Goal: Task Accomplishment & Management: Manage account settings

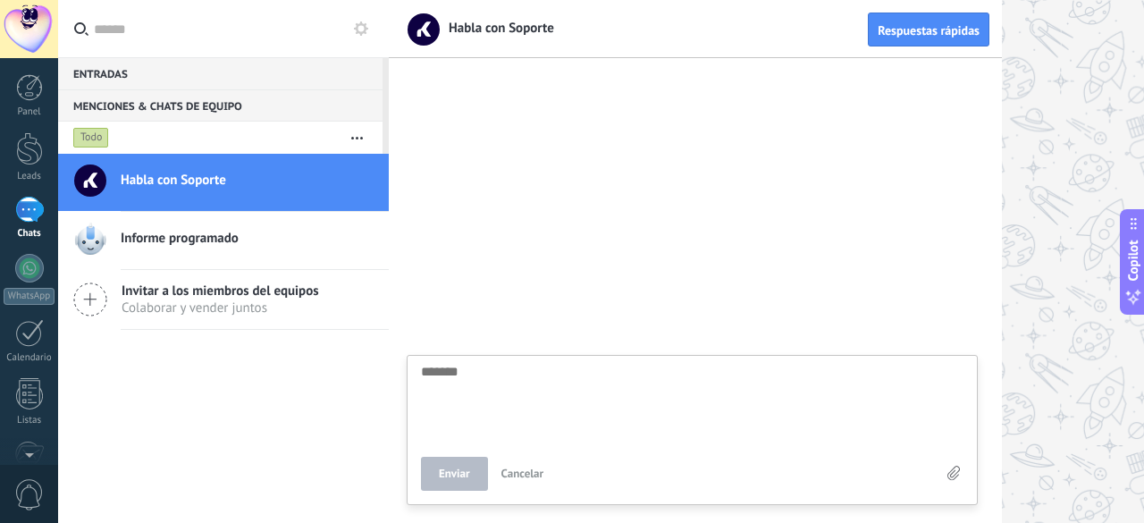
scroll to position [17, 0]
drag, startPoint x: 637, startPoint y: 155, endPoint x: 709, endPoint y: 140, distance: 72.9
click at [637, 155] on div at bounding box center [695, 296] width 613 height 454
click at [497, 112] on div at bounding box center [695, 296] width 613 height 454
click at [758, 370] on div at bounding box center [695, 296] width 613 height 454
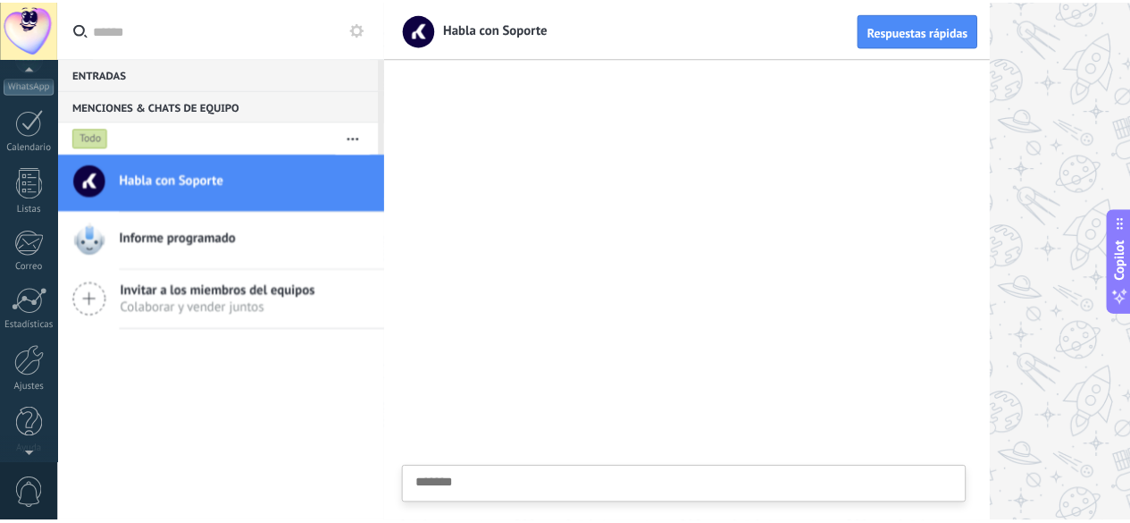
scroll to position [219, 0]
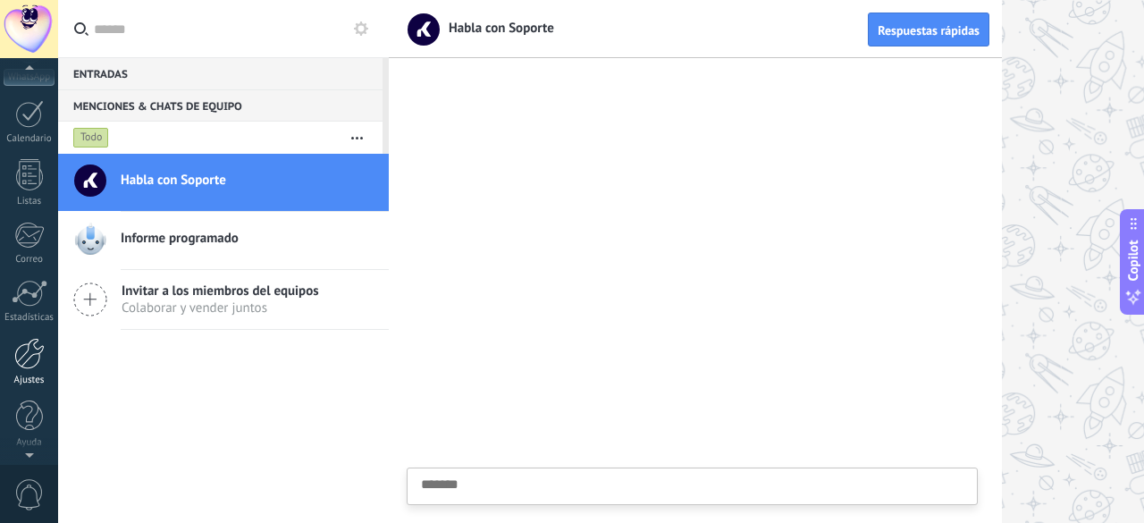
click at [23, 367] on div at bounding box center [29, 353] width 30 height 31
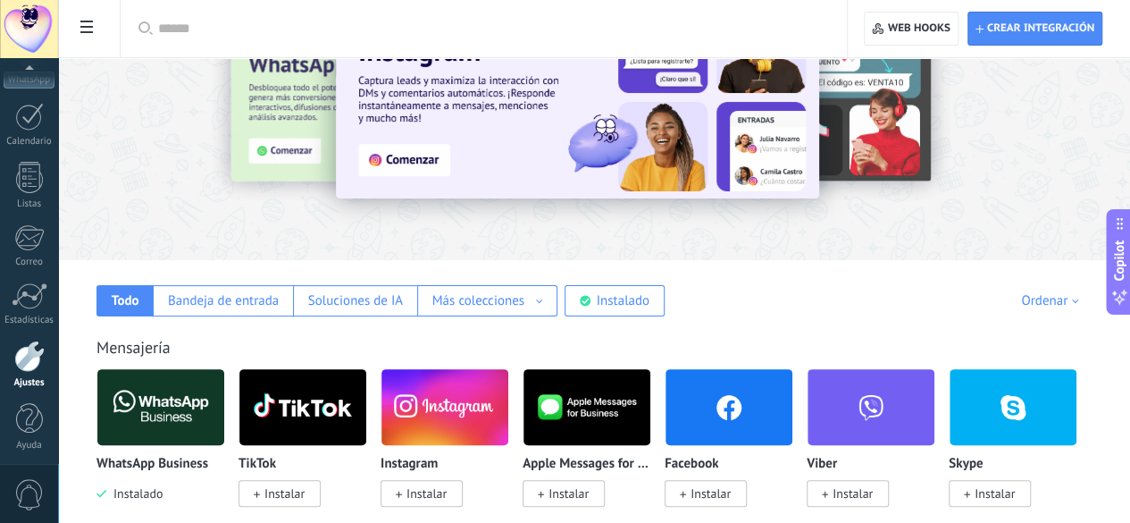
scroll to position [219, 0]
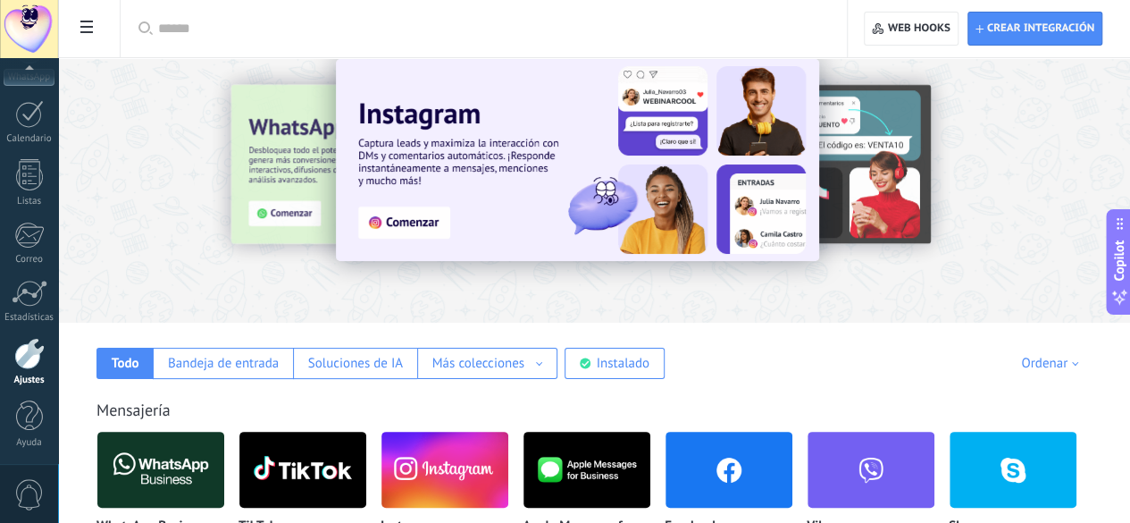
scroll to position [0, 0]
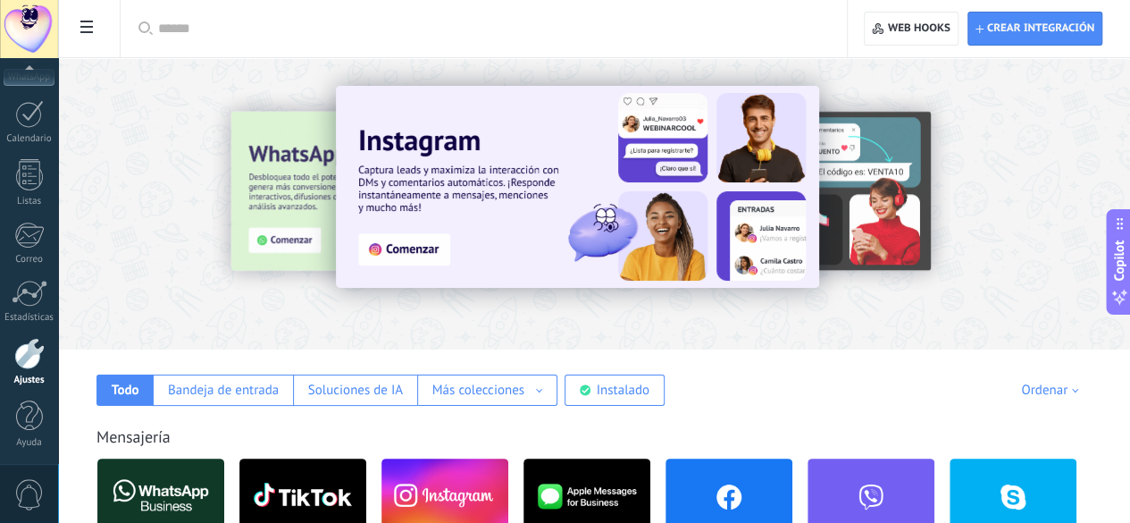
click at [393, 33] on input "text" at bounding box center [490, 29] width 664 height 19
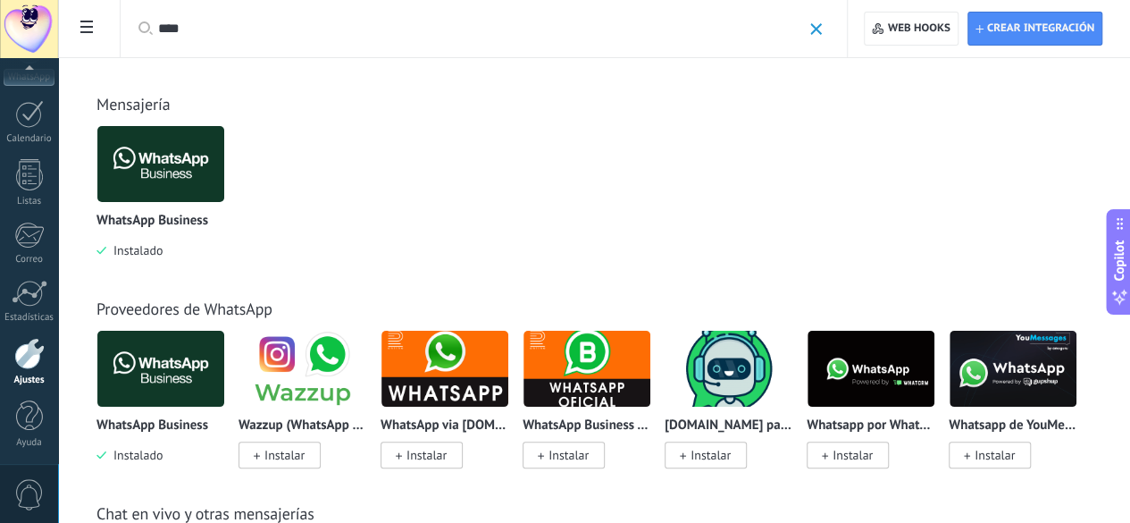
click at [397, 38] on div "****" at bounding box center [490, 28] width 664 height 57
click at [398, 37] on input "****" at bounding box center [479, 29] width 643 height 19
type input "*"
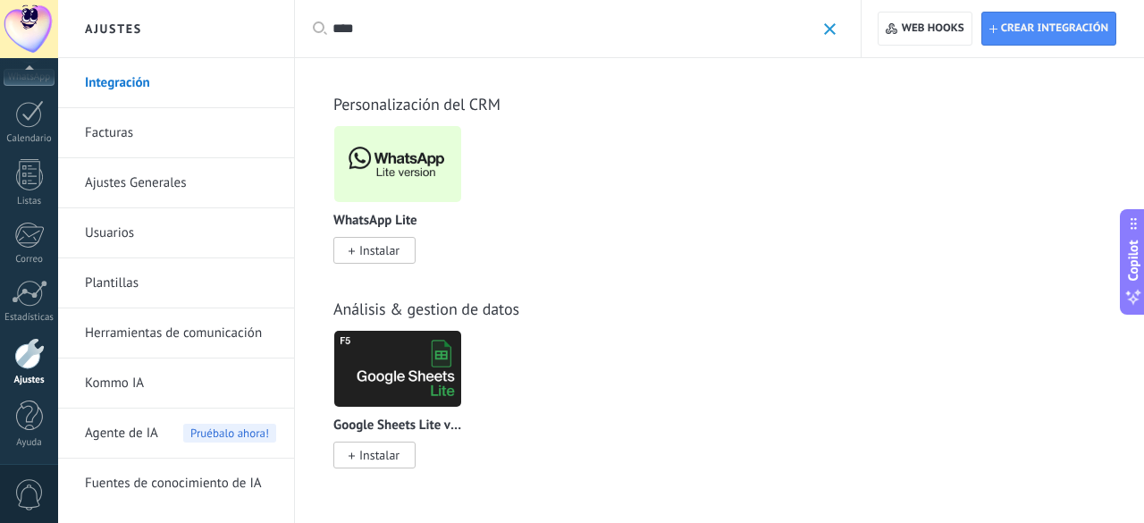
type input "****"
click at [382, 258] on span "Instalar" at bounding box center [379, 250] width 40 height 16
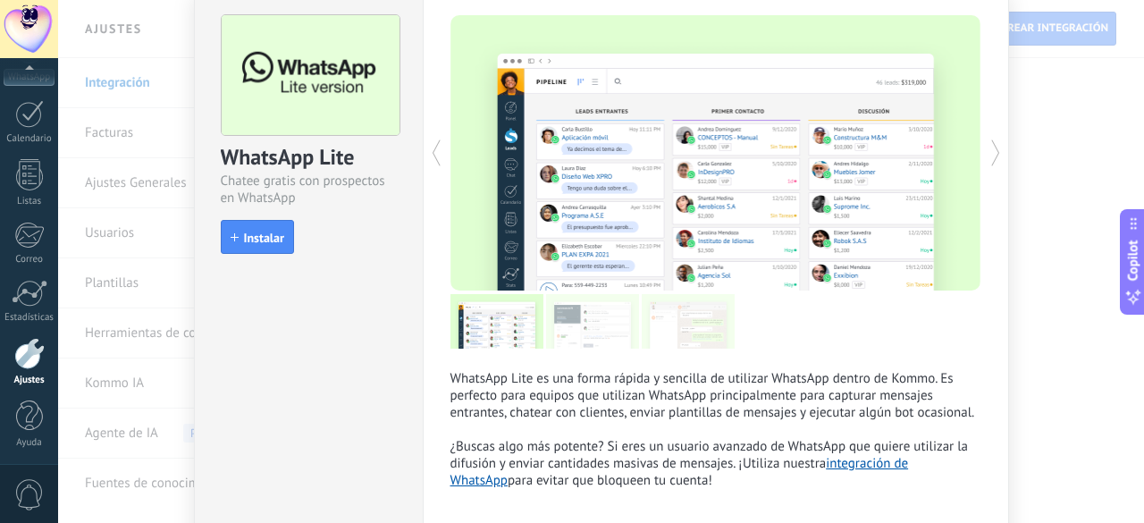
scroll to position [161, 0]
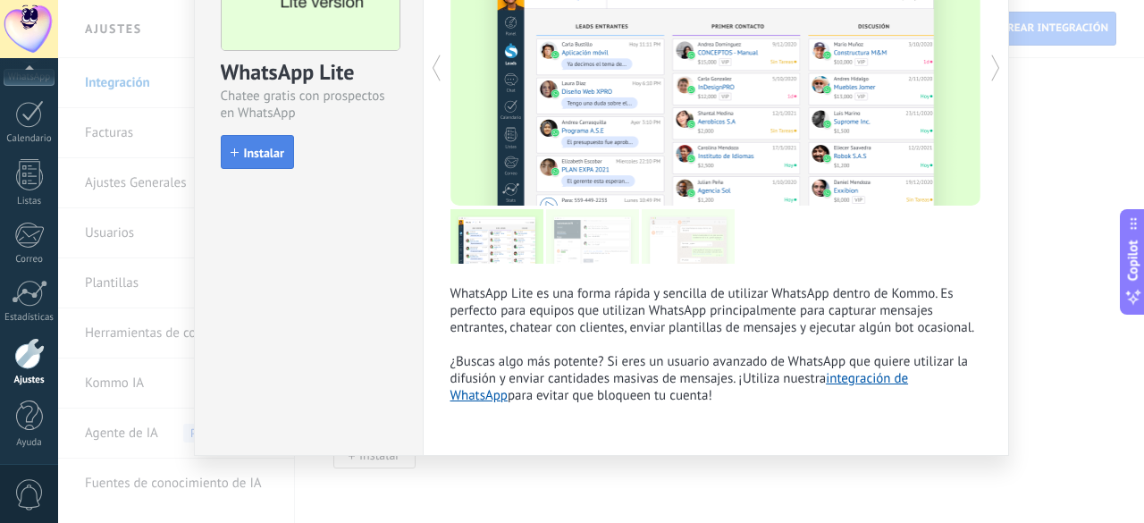
click at [257, 155] on span "Instalar" at bounding box center [264, 153] width 40 height 13
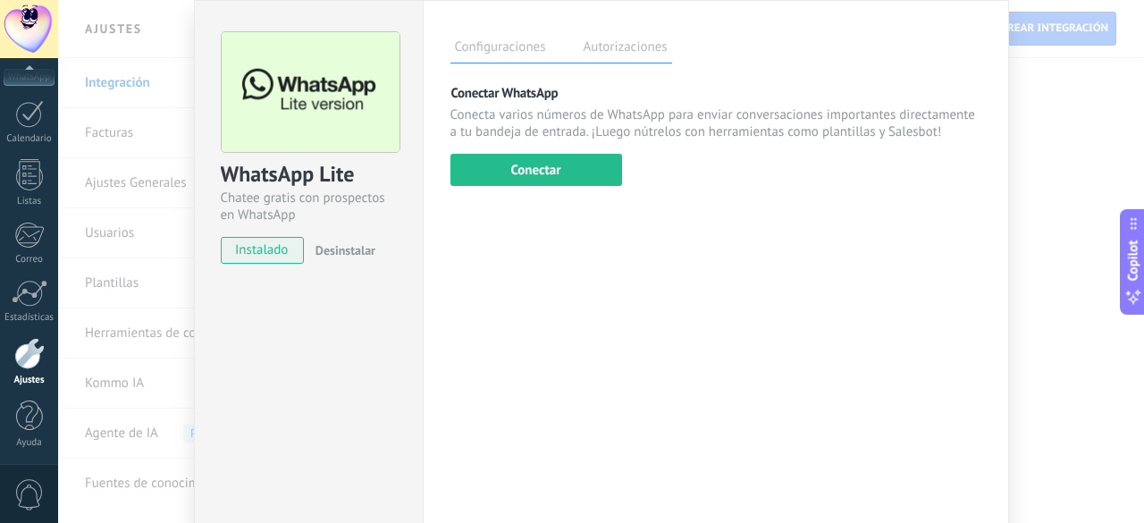
scroll to position [0, 0]
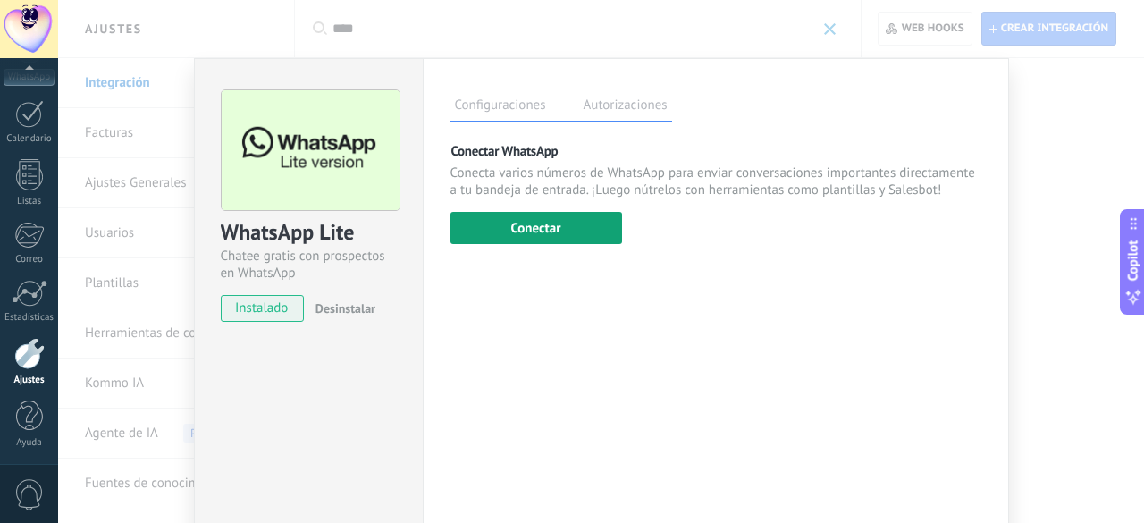
click at [533, 227] on button "Conectar" at bounding box center [536, 228] width 172 height 32
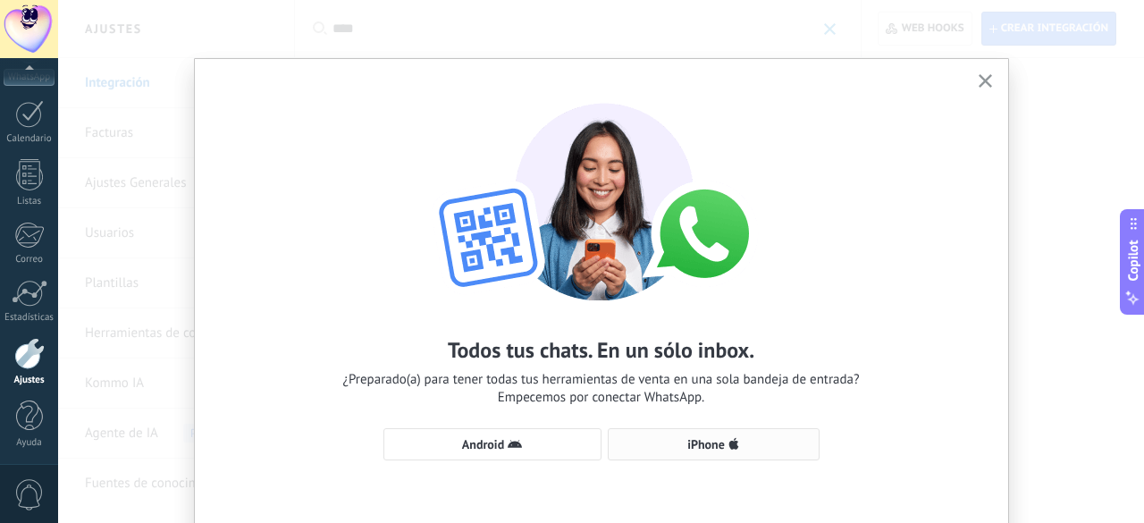
click at [745, 445] on span "iPhone" at bounding box center [713, 444] width 192 height 14
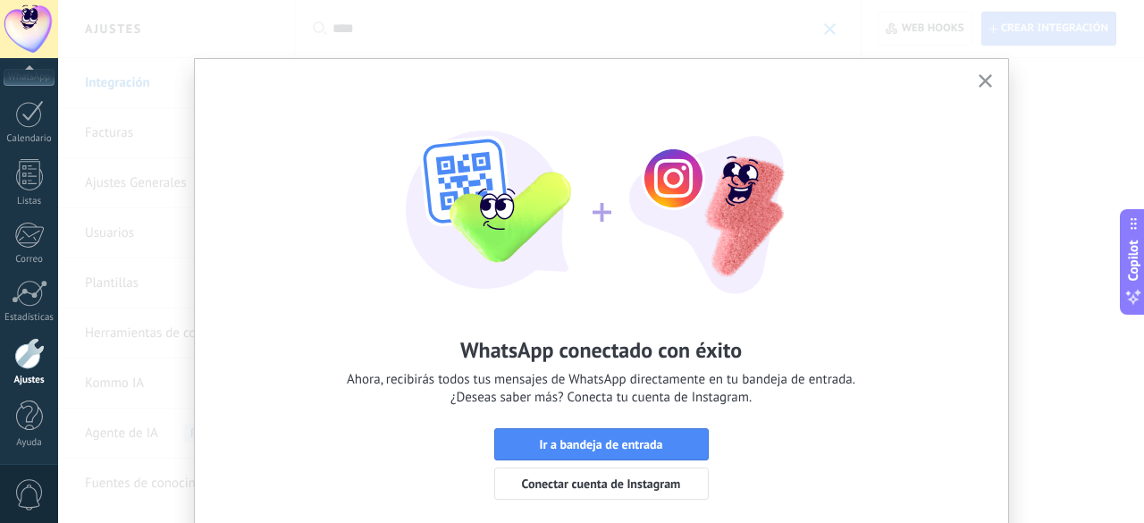
click at [985, 77] on use "button" at bounding box center [984, 80] width 13 height 13
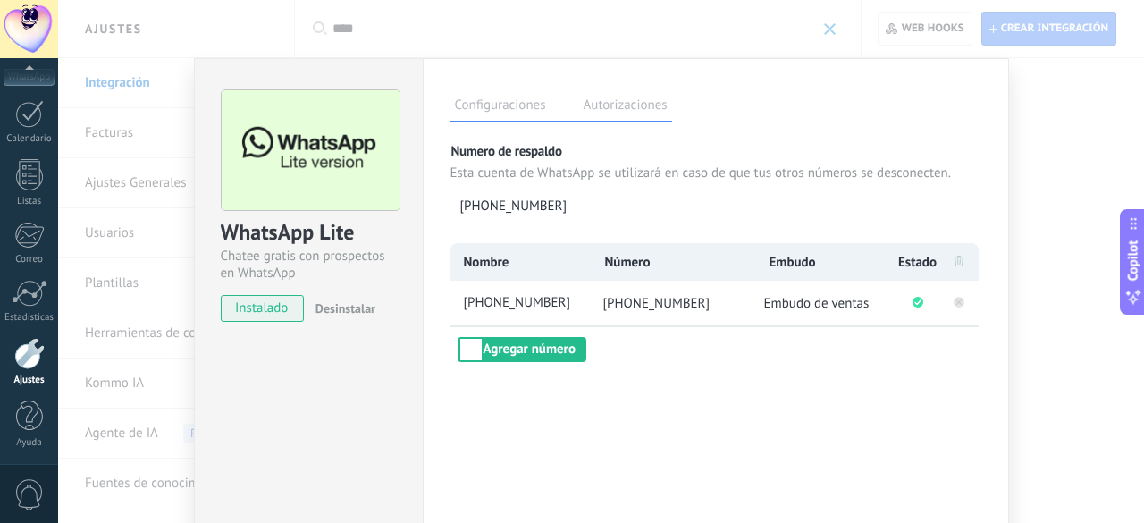
click at [956, 303] on icon at bounding box center [958, 301] width 6 height 6
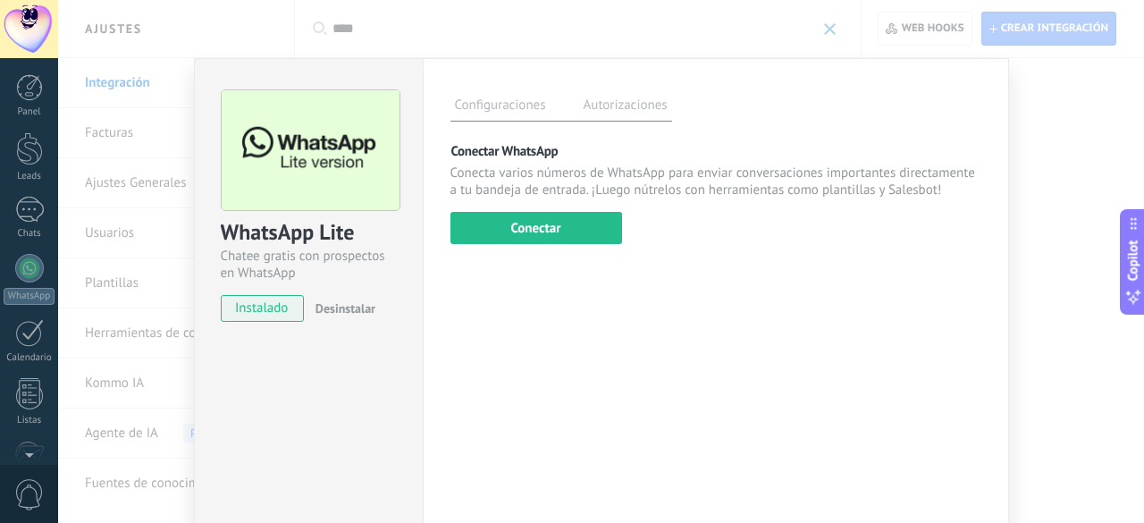
scroll to position [219, 0]
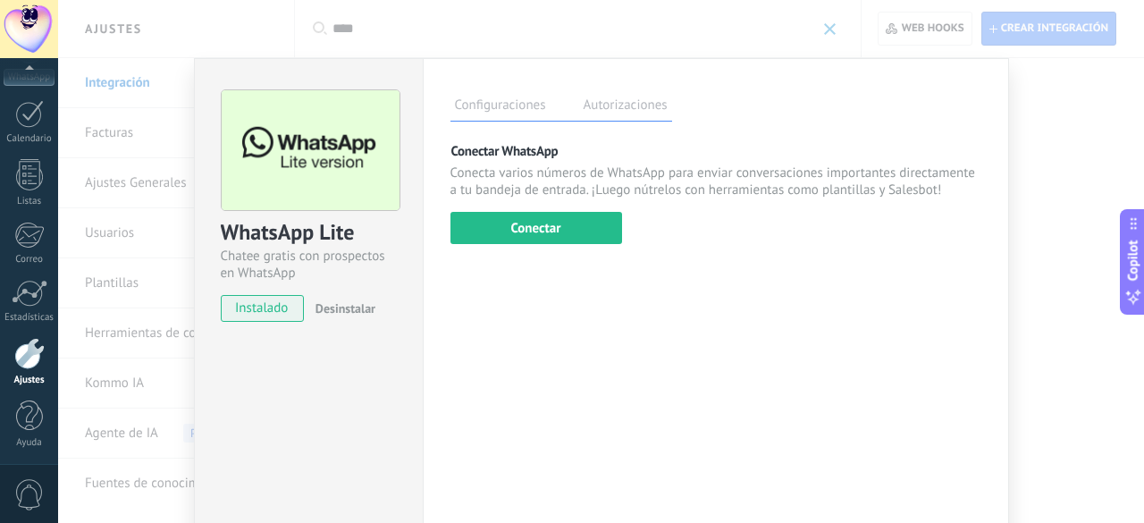
click at [642, 371] on div "Configuraciones Autorizaciones Esta pestaña registra a los usuarios que han con…" at bounding box center [716, 324] width 586 height 532
click at [31, 356] on div at bounding box center [29, 353] width 30 height 31
click at [139, 236] on div "WhatsApp Lite Chatee gratis con prospectos en WhatsApp instalado Desinstalar Co…" at bounding box center [601, 261] width 1086 height 523
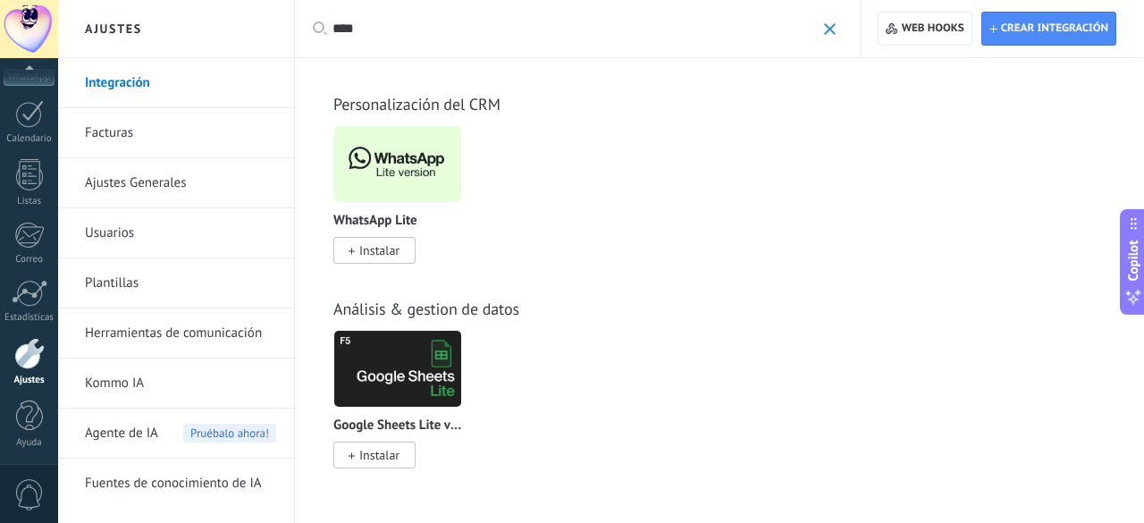
click at [125, 230] on link "Usuarios" at bounding box center [180, 233] width 191 height 50
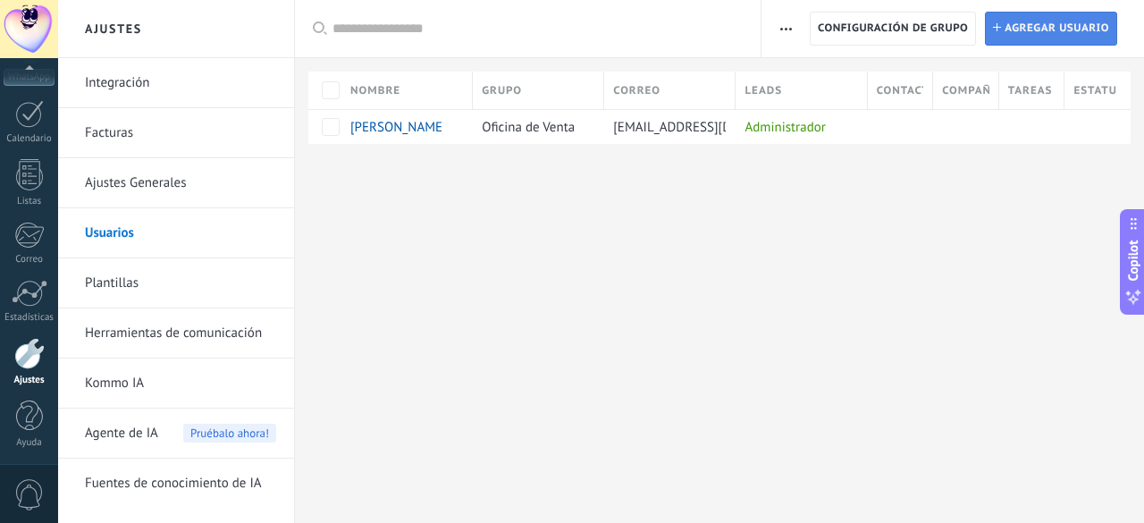
click at [1069, 27] on span "Agregar usuario" at bounding box center [1056, 29] width 105 height 32
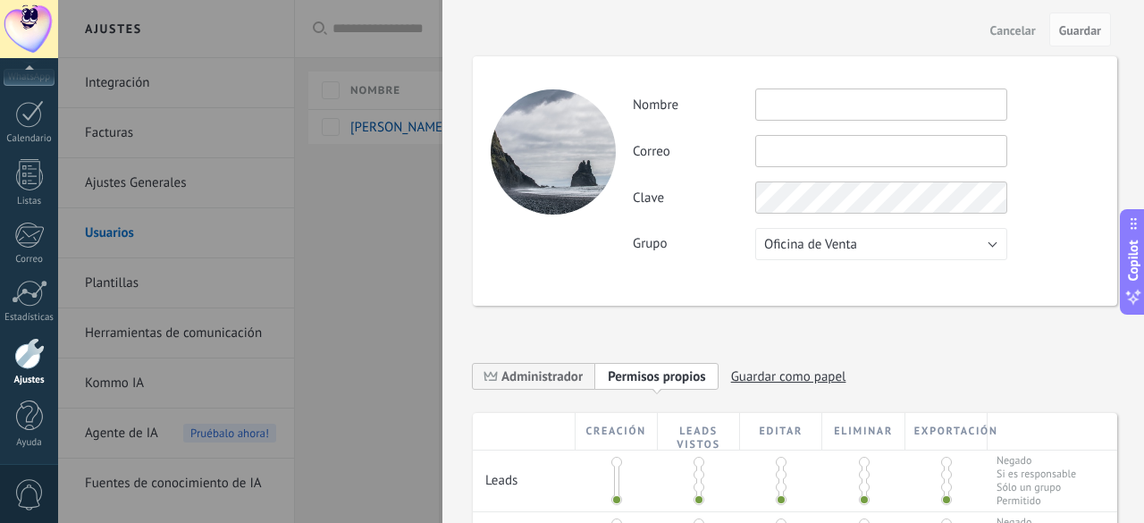
click at [806, 113] on input "text" at bounding box center [881, 104] width 252 height 32
click at [772, 151] on input "text" at bounding box center [881, 151] width 252 height 32
type input "**********"
click at [1067, 190] on div "Clave" at bounding box center [866, 197] width 466 height 32
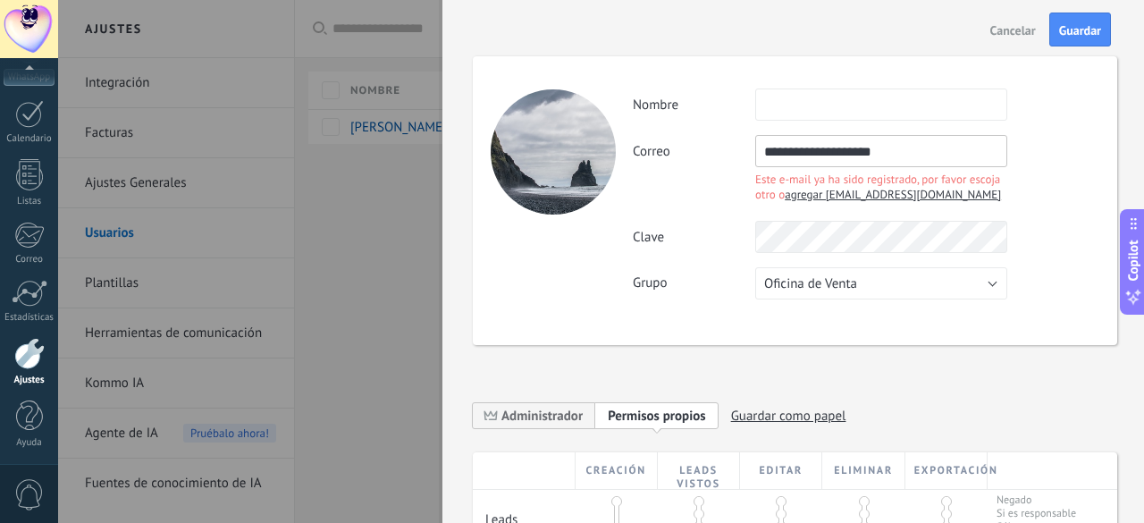
click at [925, 198] on span "agregar [EMAIL_ADDRESS][DOMAIN_NAME]" at bounding box center [893, 194] width 216 height 15
type input "**********"
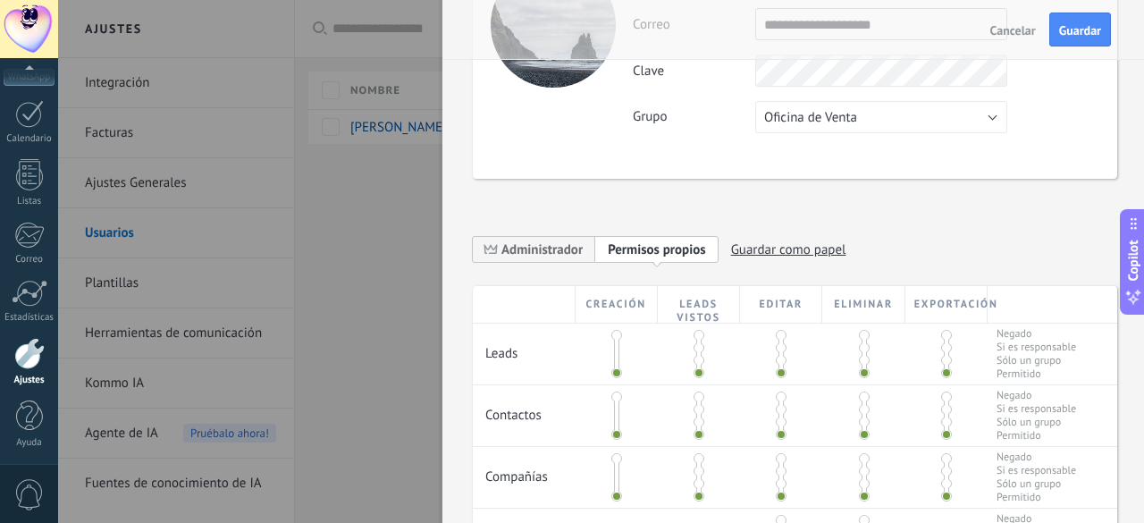
scroll to position [268, 0]
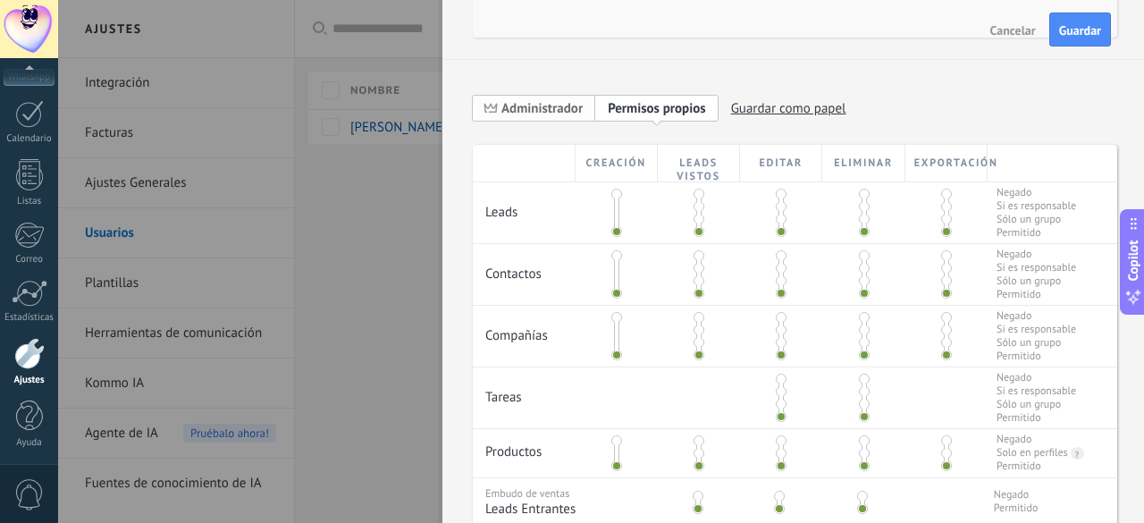
click at [541, 109] on span "Administrador" at bounding box center [541, 108] width 81 height 17
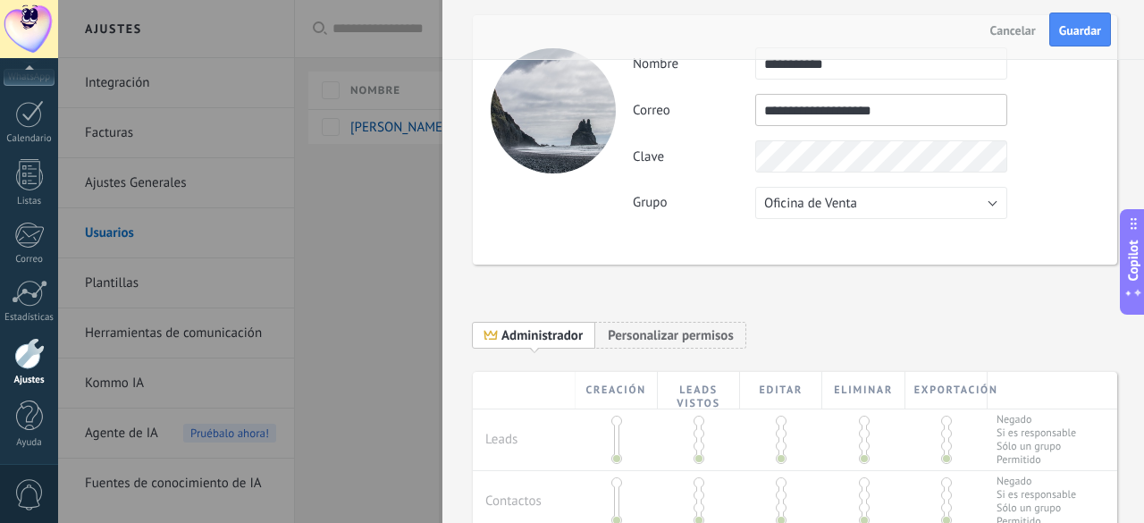
scroll to position [0, 0]
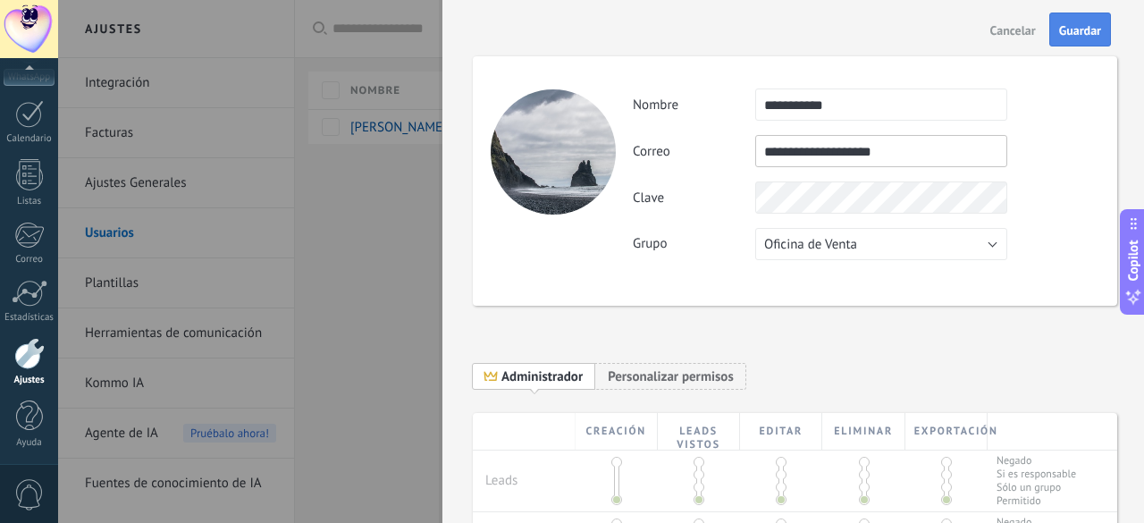
click at [1079, 24] on span "Guardar" at bounding box center [1080, 30] width 42 height 13
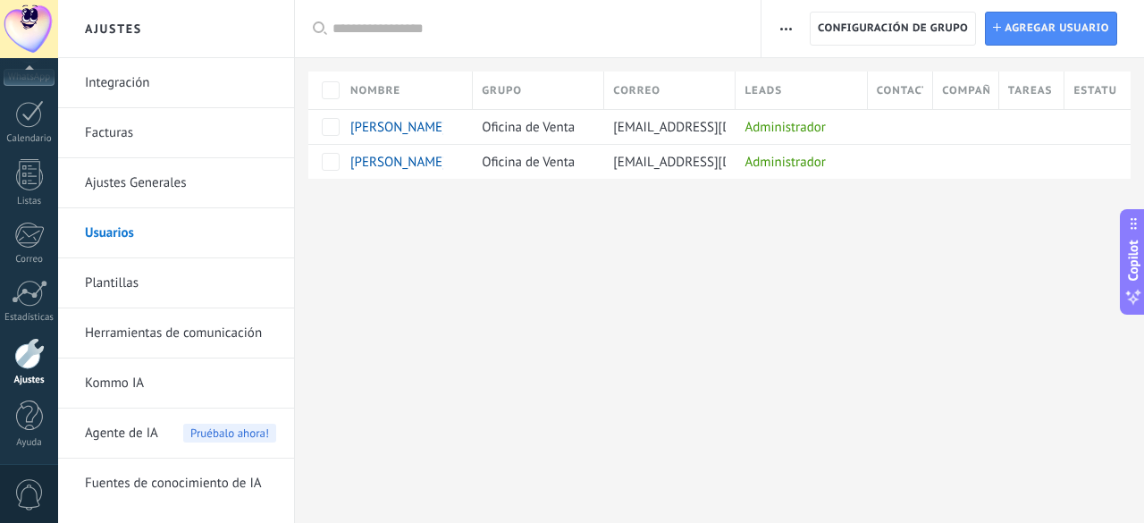
click at [667, 298] on div "Ajustes Integración Facturas Ajustes Generales Usuarios Plantillas Herramientas…" at bounding box center [601, 261] width 1086 height 523
